Goal: Task Accomplishment & Management: Manage account settings

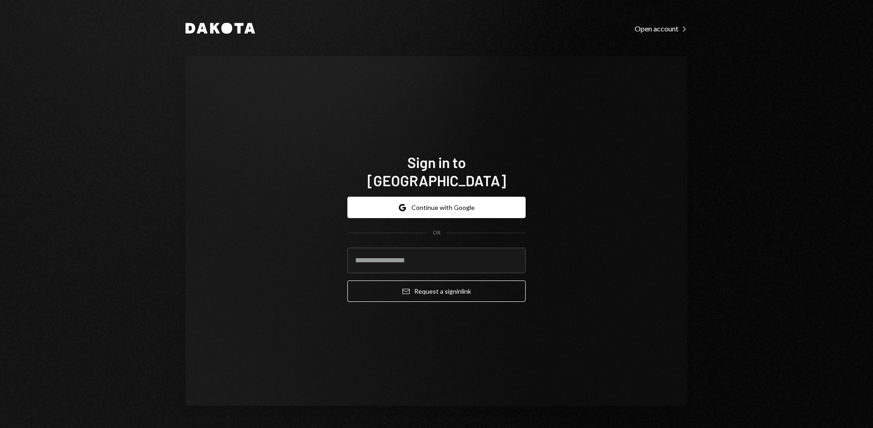
click at [447, 198] on button "Google Continue with Google" at bounding box center [436, 206] width 178 height 21
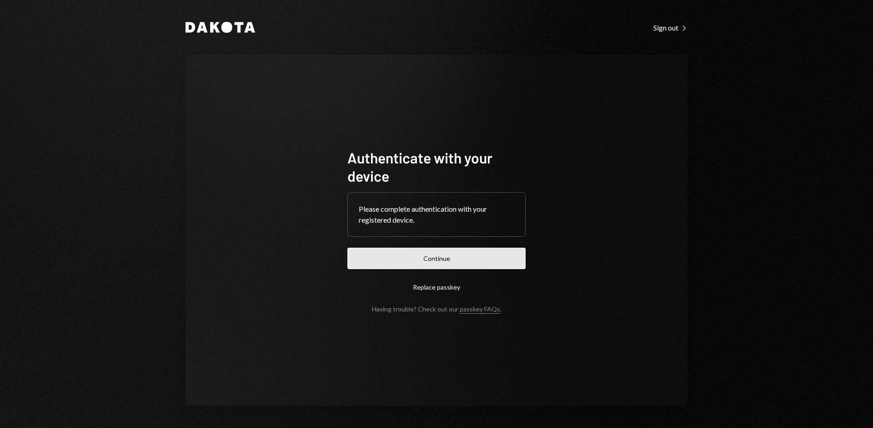
click at [438, 259] on button "Continue" at bounding box center [436, 257] width 178 height 21
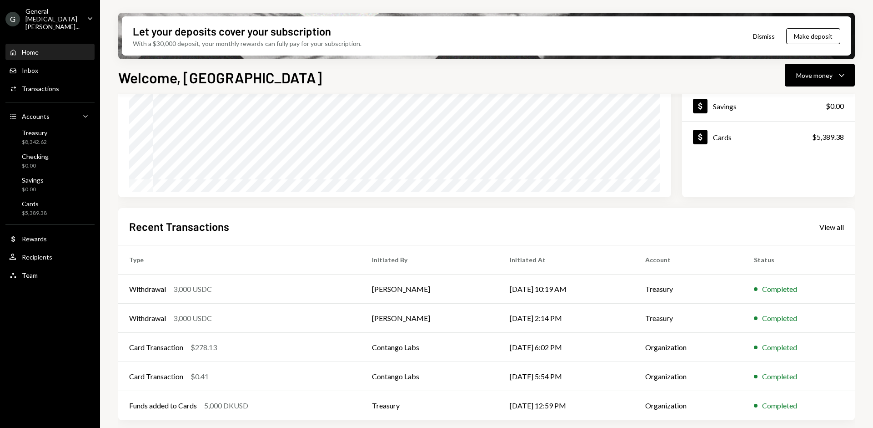
scroll to position [119, 0]
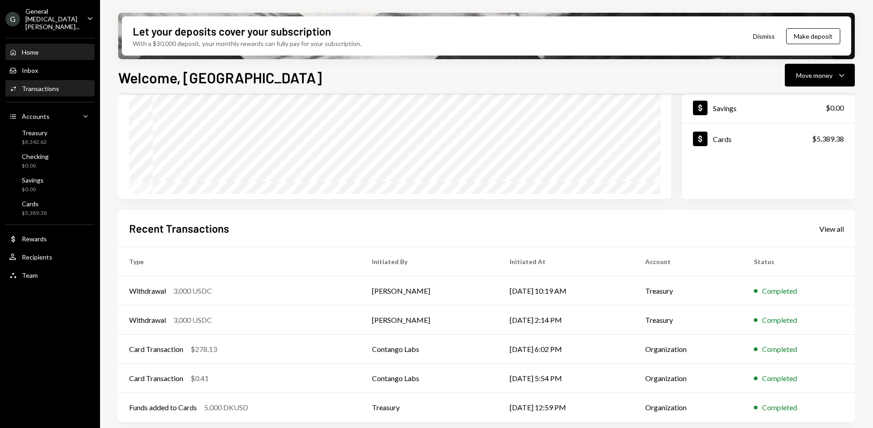
click at [41, 85] on div "Transactions" at bounding box center [40, 89] width 37 height 8
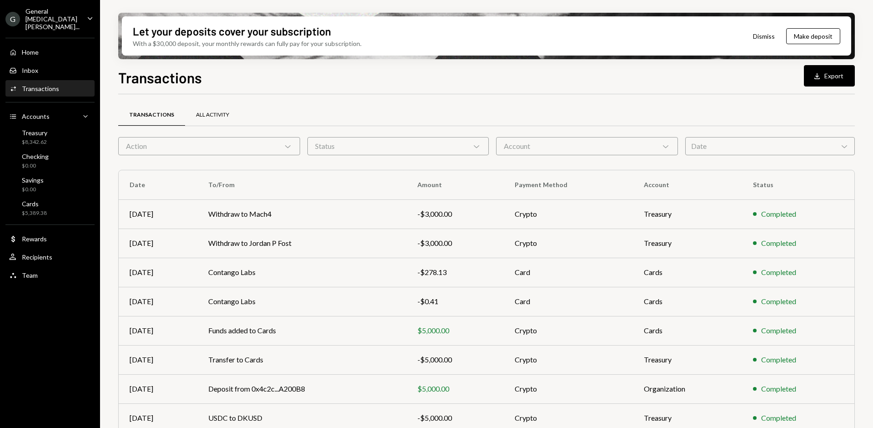
click at [211, 111] on div "All Activity" at bounding box center [212, 115] width 33 height 8
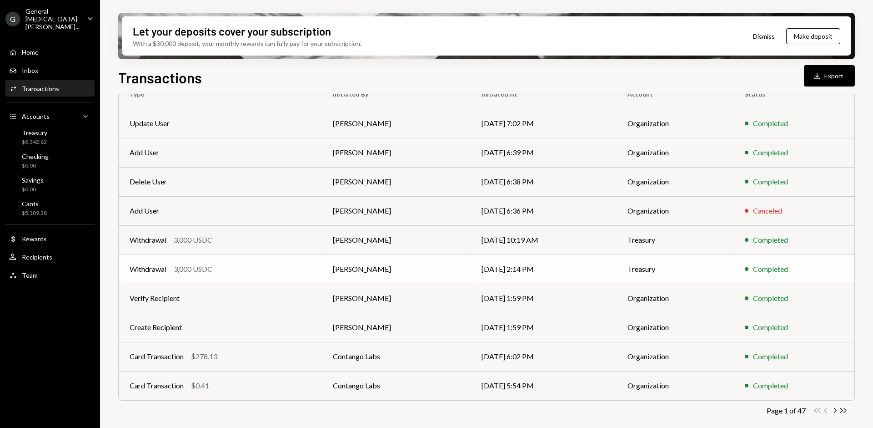
scroll to position [72, 0]
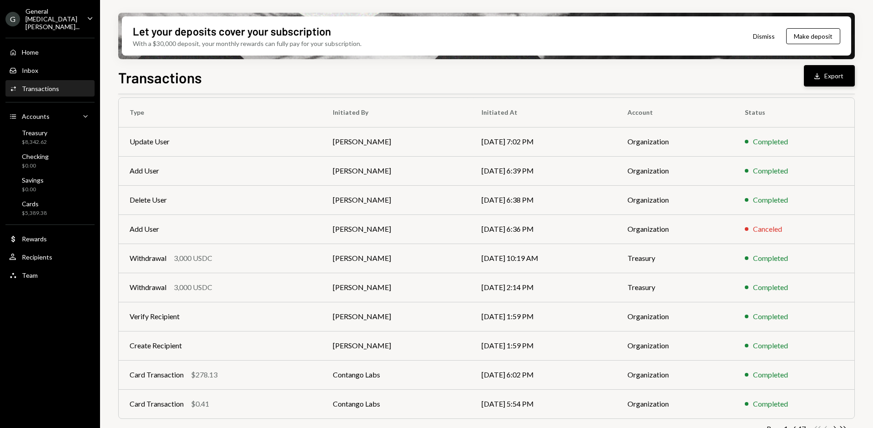
click at [823, 75] on div "Download" at bounding box center [819, 75] width 12 height 9
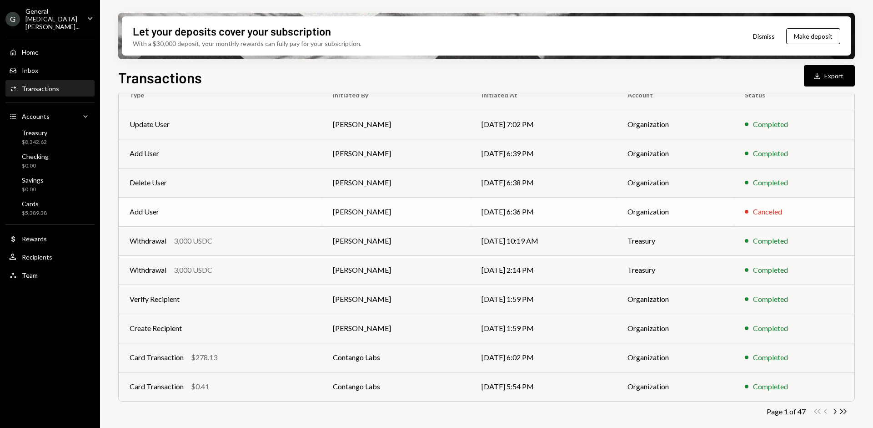
scroll to position [91, 0]
click at [834, 411] on icon "Chevron Right" at bounding box center [834, 410] width 9 height 9
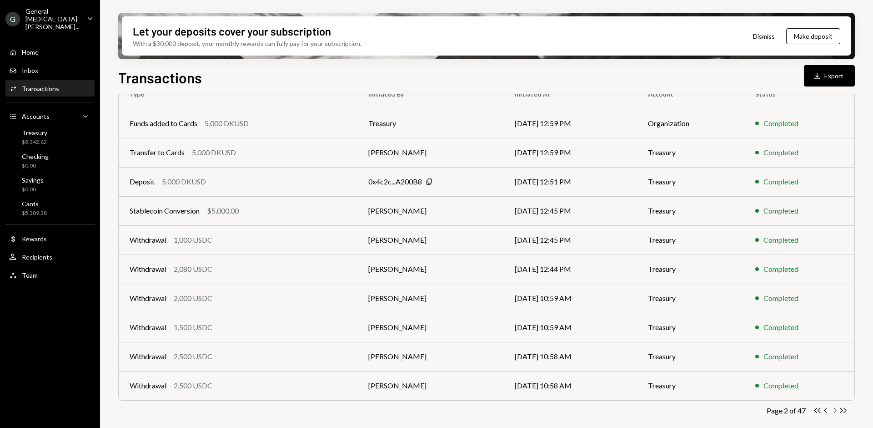
click at [833, 407] on icon "Chevron Right" at bounding box center [834, 410] width 9 height 9
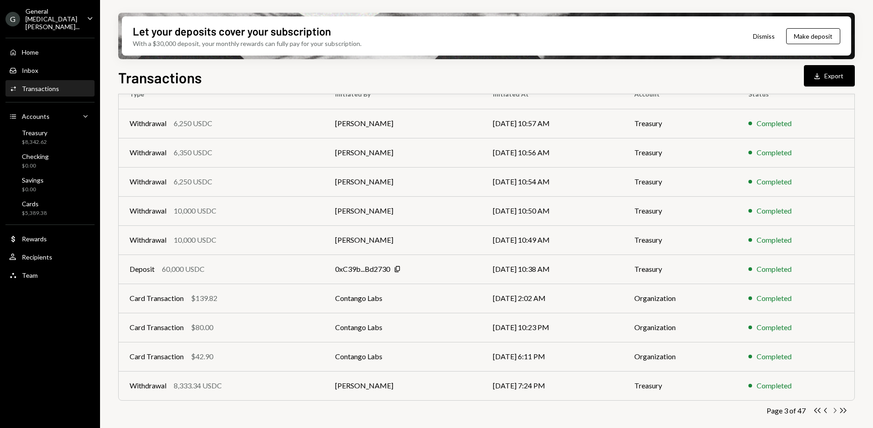
click at [833, 410] on icon "Chevron Right" at bounding box center [834, 410] width 9 height 9
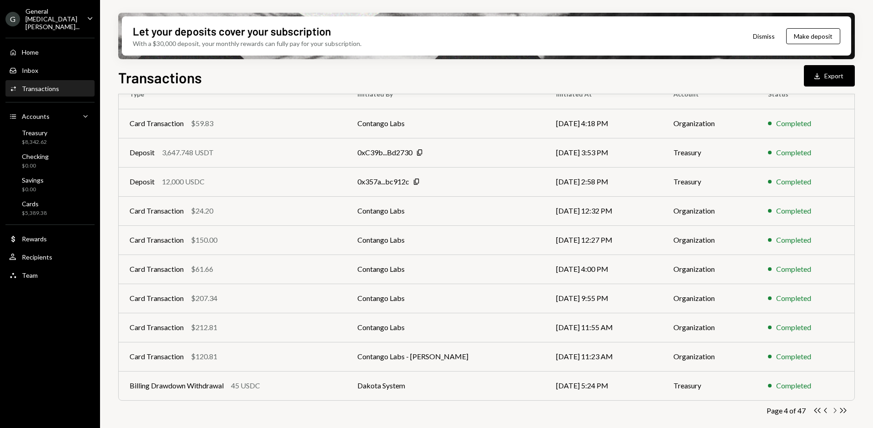
click at [833, 410] on icon "Chevron Right" at bounding box center [834, 410] width 9 height 9
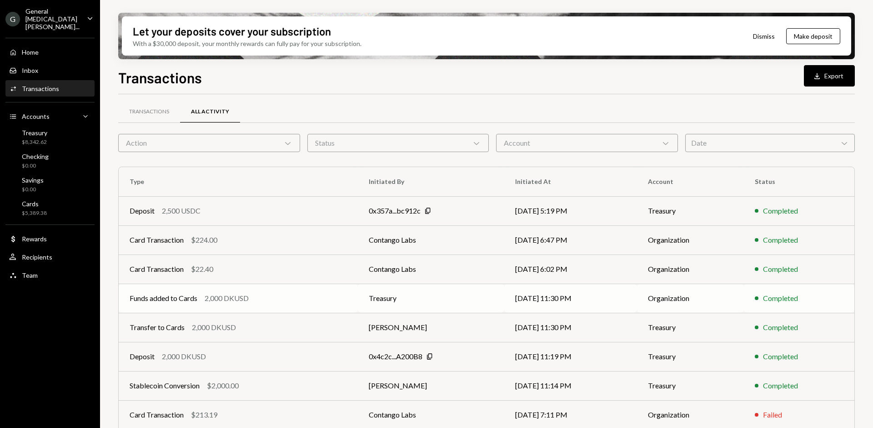
scroll to position [0, 0]
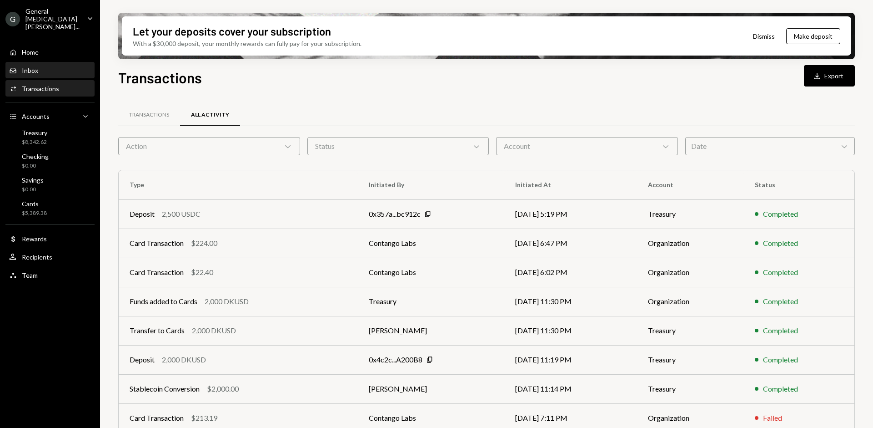
click at [36, 66] on div "Inbox" at bounding box center [30, 70] width 16 height 8
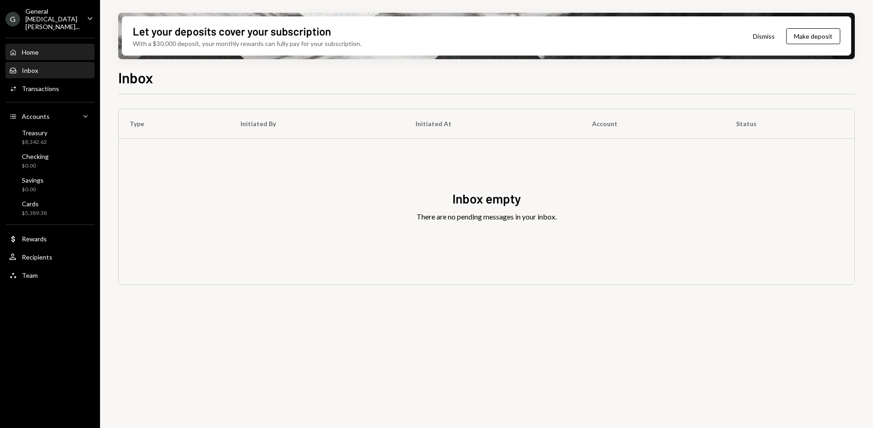
click at [36, 48] on div "Home Home" at bounding box center [50, 52] width 82 height 15
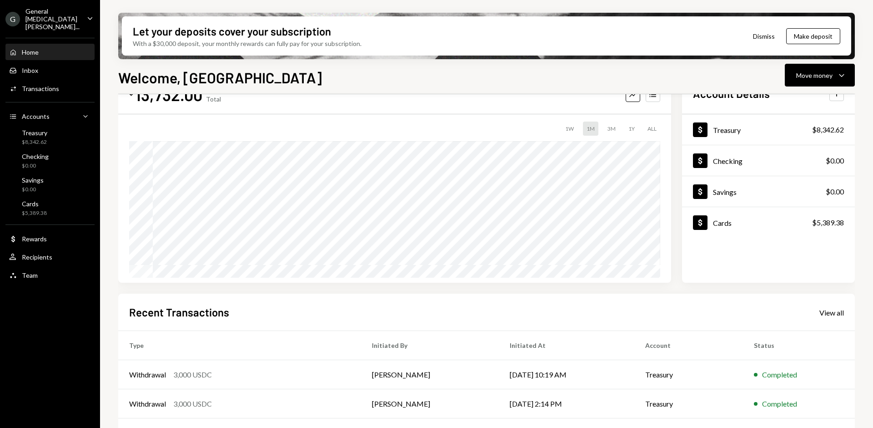
scroll to position [121, 0]
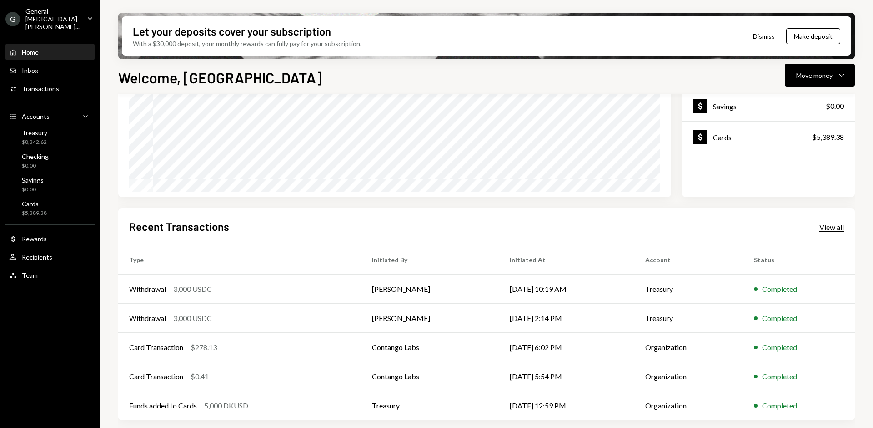
click at [830, 228] on div "View all" at bounding box center [832, 226] width 25 height 9
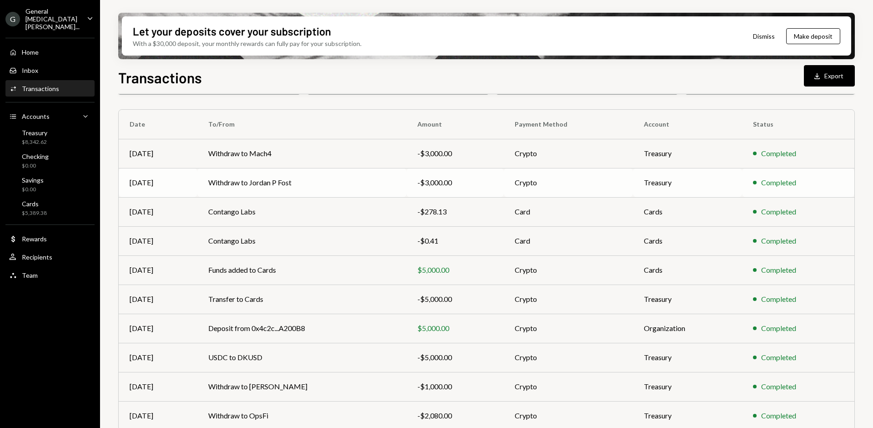
scroll to position [91, 0]
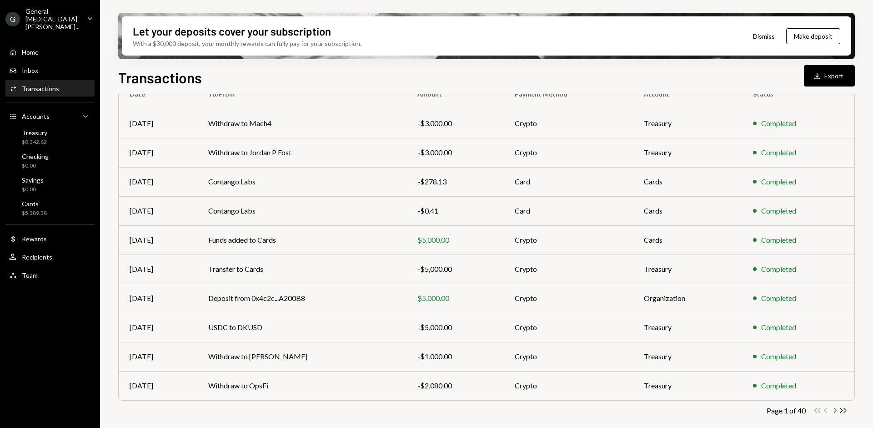
click at [837, 411] on icon "Chevron Right" at bounding box center [834, 410] width 9 height 9
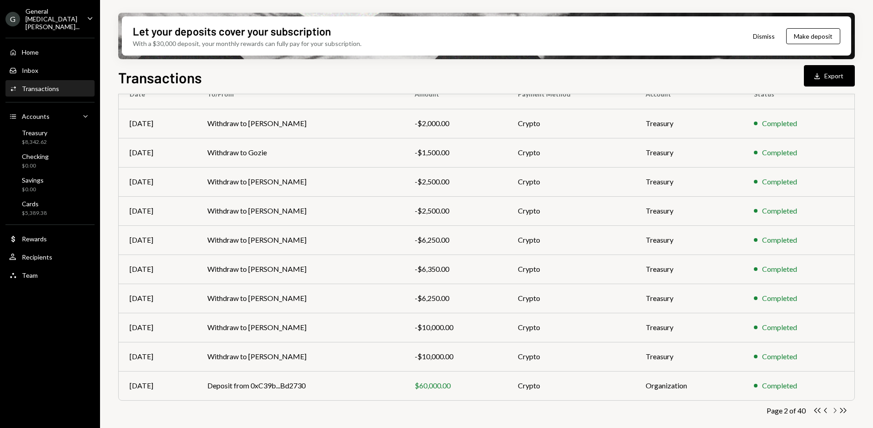
click at [834, 411] on icon "Chevron Right" at bounding box center [834, 410] width 9 height 9
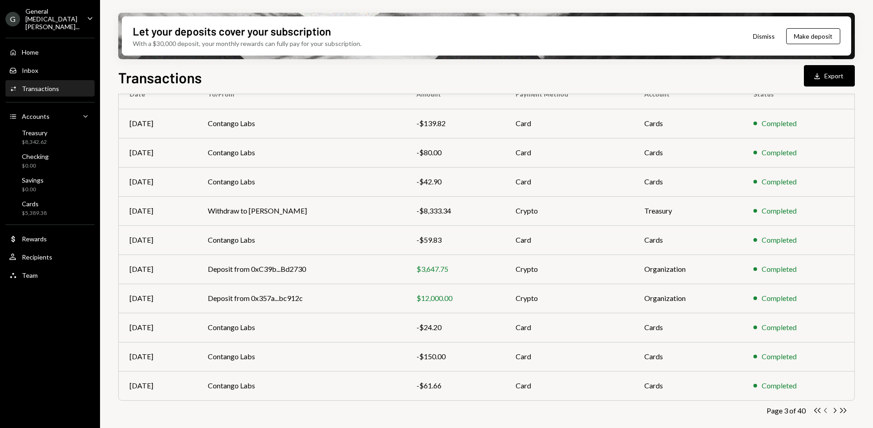
click at [825, 410] on icon "button" at bounding box center [825, 410] width 3 height 5
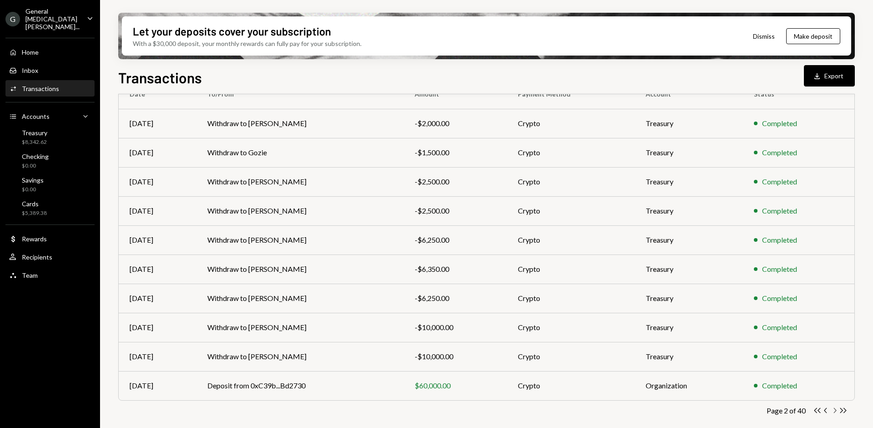
click at [834, 411] on icon "Chevron Right" at bounding box center [834, 410] width 9 height 9
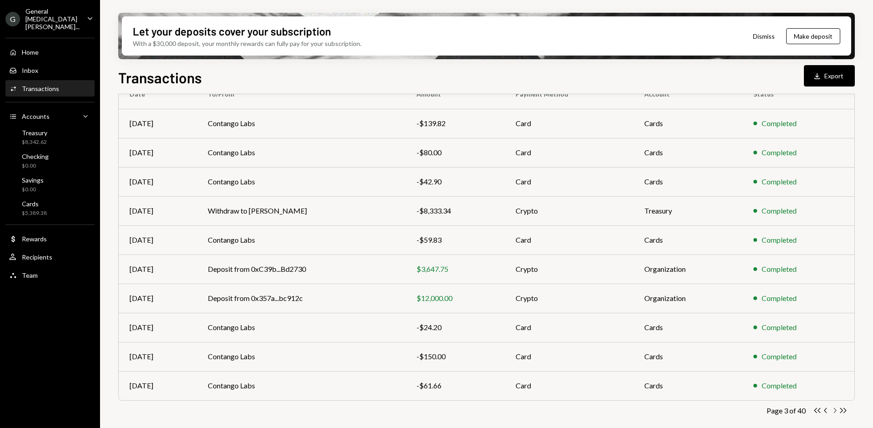
click at [834, 411] on icon "Chevron Right" at bounding box center [834, 410] width 9 height 9
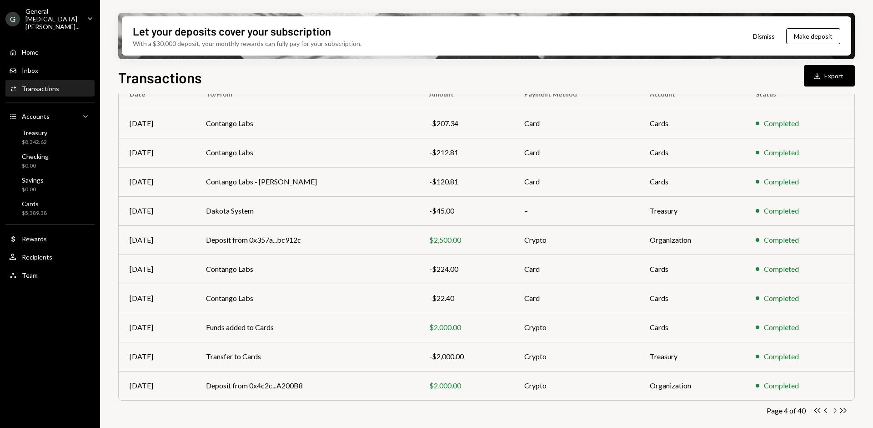
click at [835, 408] on icon "button" at bounding box center [835, 410] width 3 height 5
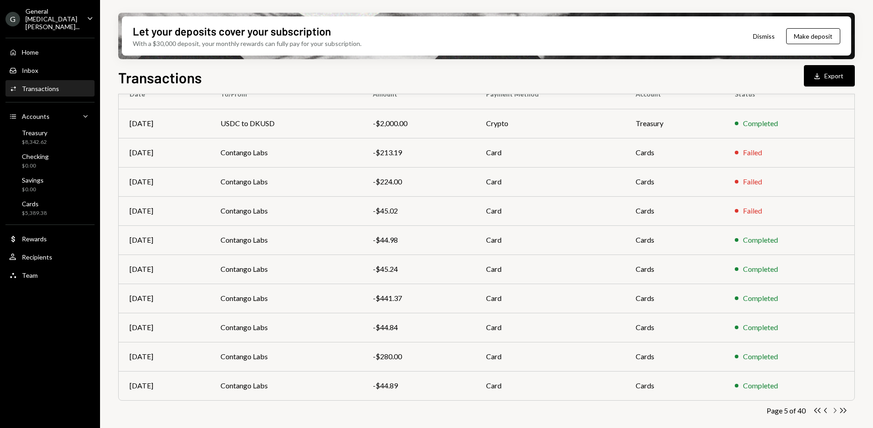
click at [834, 408] on icon "Chevron Right" at bounding box center [834, 410] width 9 height 9
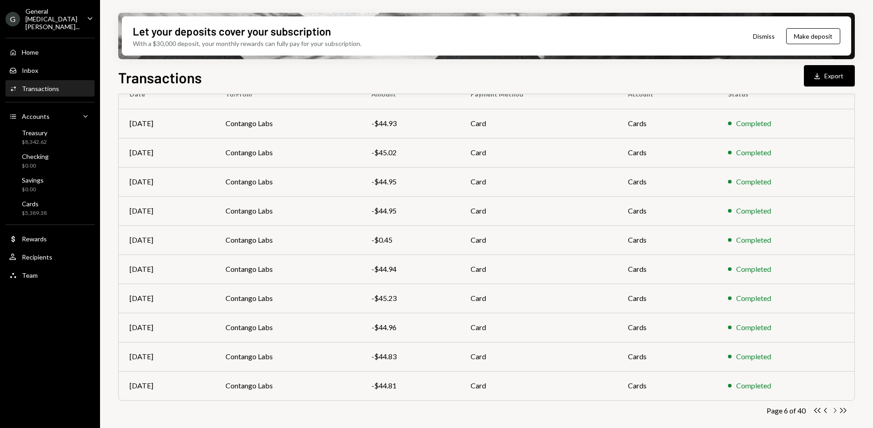
click at [835, 412] on icon "Chevron Right" at bounding box center [834, 410] width 9 height 9
click at [833, 410] on icon "Chevron Right" at bounding box center [834, 410] width 9 height 9
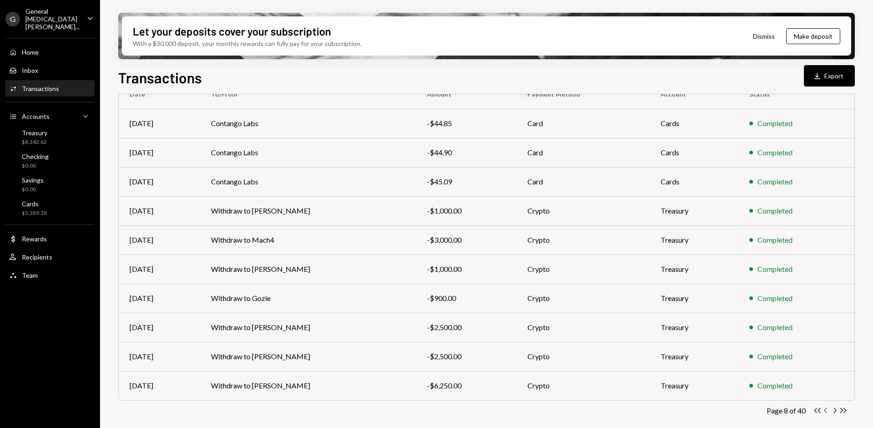
click at [826, 409] on icon "Chevron Left" at bounding box center [826, 410] width 9 height 9
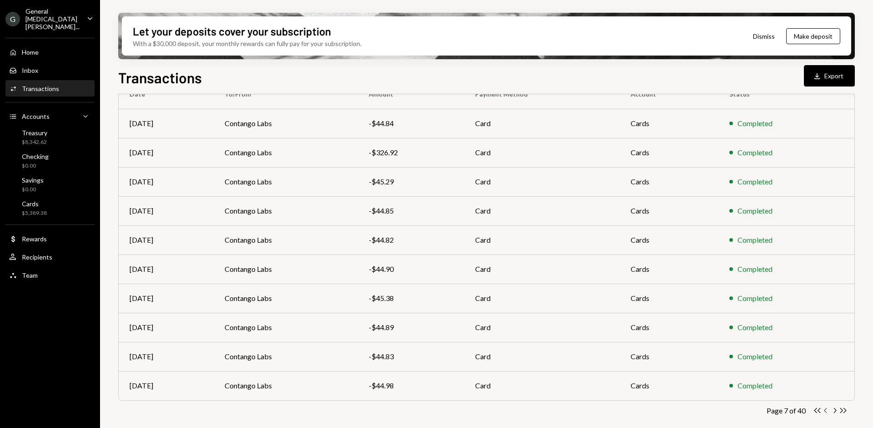
click at [826, 409] on icon "Chevron Left" at bounding box center [826, 410] width 9 height 9
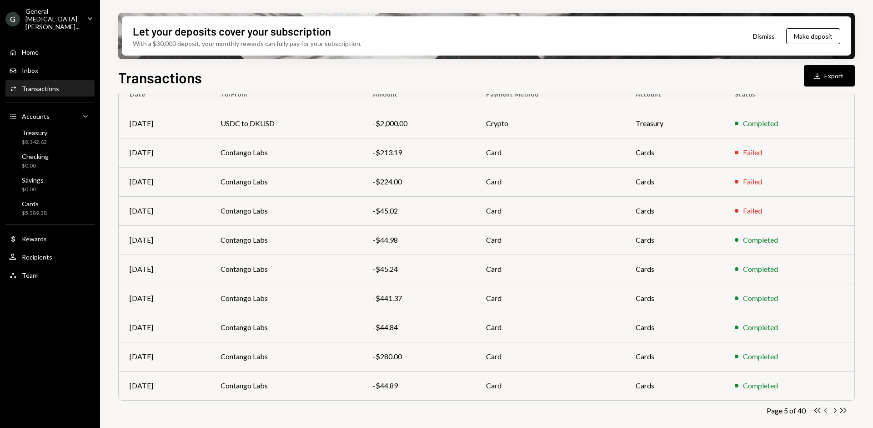
click at [826, 409] on icon "Chevron Left" at bounding box center [826, 410] width 9 height 9
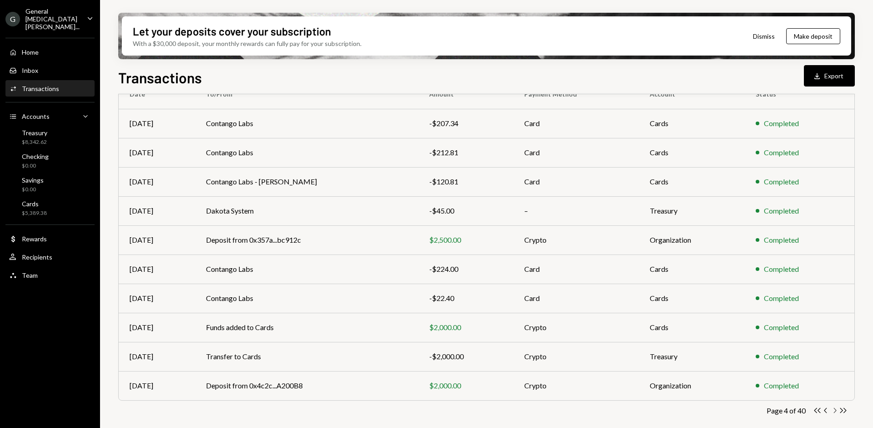
click at [835, 409] on icon "Chevron Right" at bounding box center [834, 410] width 9 height 9
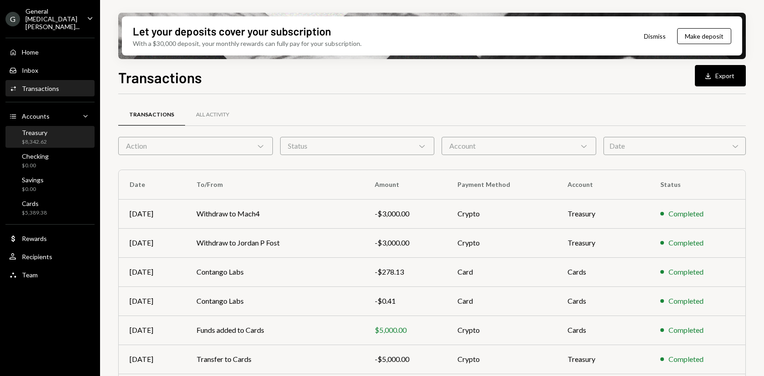
click at [50, 134] on div "Treasury $8,342.62" at bounding box center [50, 137] width 82 height 17
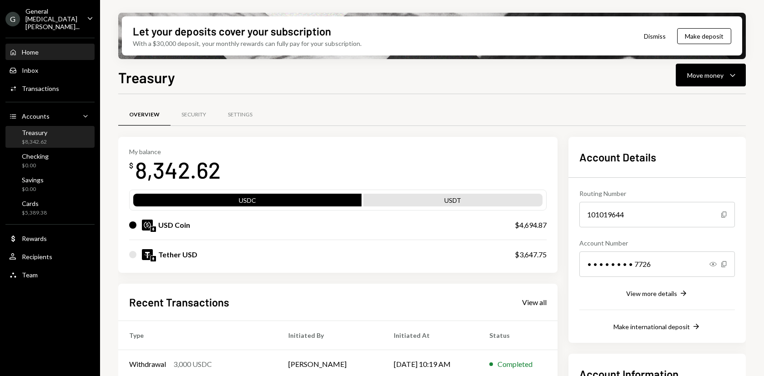
click at [33, 48] on div "Home Home" at bounding box center [24, 52] width 30 height 8
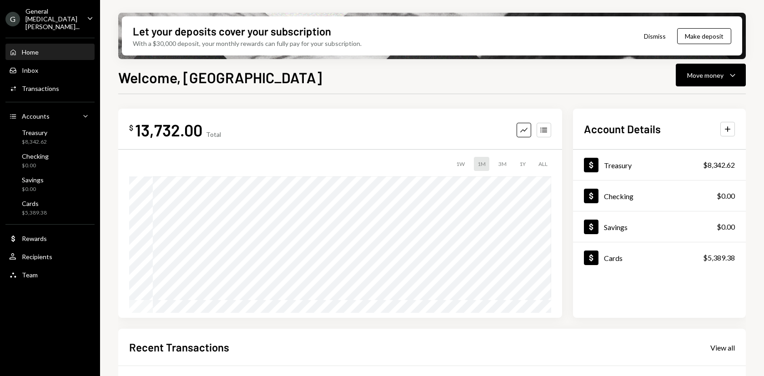
click at [498, 165] on div "3M" at bounding box center [502, 164] width 15 height 14
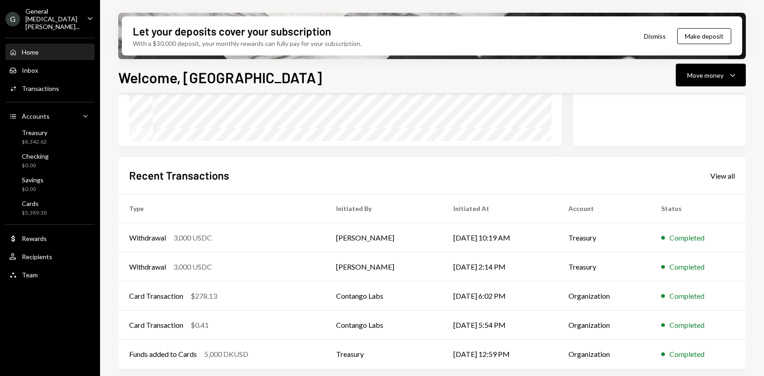
scroll to position [93, 0]
